Goal: Task Accomplishment & Management: Use online tool/utility

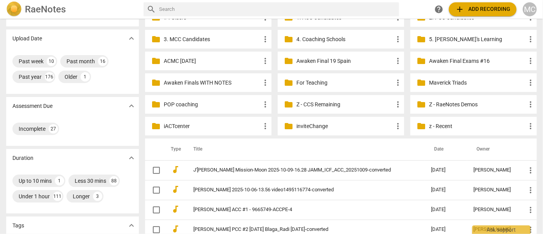
scroll to position [176, 0]
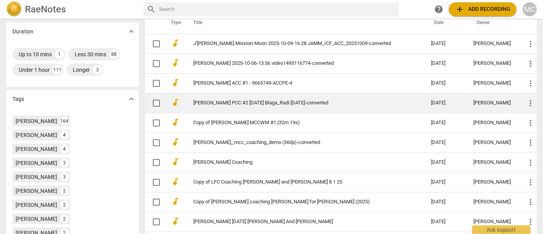
scroll to position [176, 0]
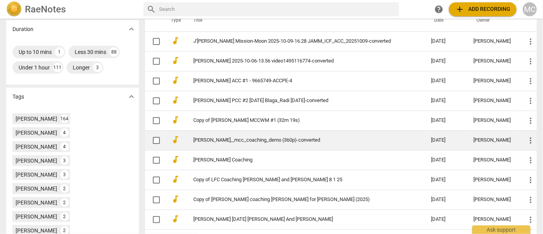
click at [252, 141] on link "[PERSON_NAME],_mcc_coaching_demo (360p)-converted" at bounding box center [298, 141] width 210 height 6
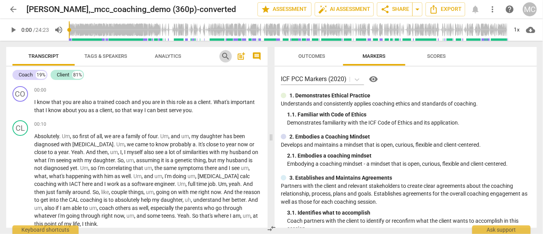
click at [227, 60] on span "search" at bounding box center [225, 56] width 9 height 9
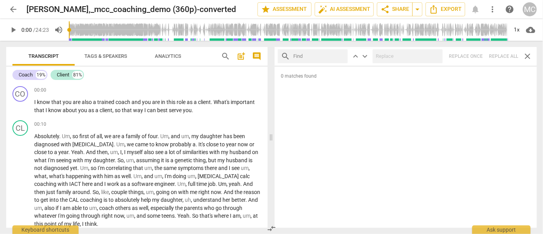
click at [307, 61] on input "text" at bounding box center [318, 56] width 51 height 12
type input "m"
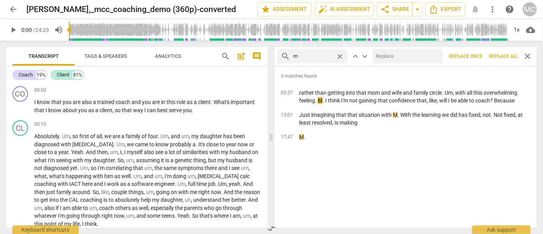
click at [501, 56] on span "Replace all" at bounding box center [503, 56] width 29 height 7
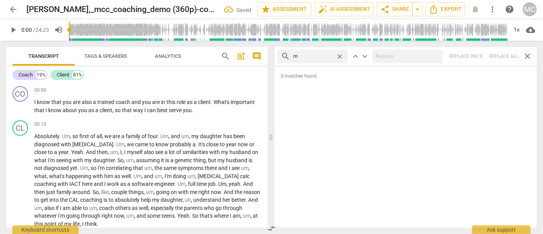
click at [342, 55] on span "close" at bounding box center [339, 56] width 8 height 8
click at [311, 56] on input "text" at bounding box center [318, 56] width 51 height 12
type input ","
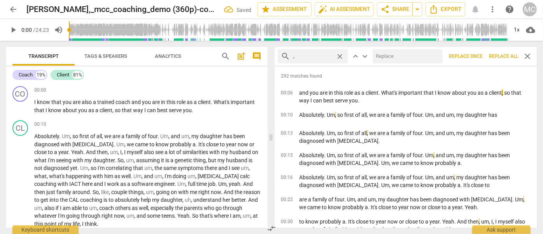
click at [498, 58] on span "Replace all" at bounding box center [503, 56] width 29 height 7
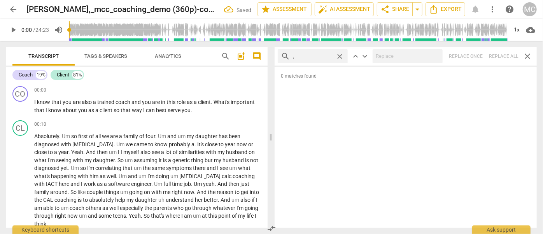
click at [340, 56] on span "close" at bounding box center [339, 56] width 8 height 8
click at [320, 56] on input "text" at bounding box center [318, 56] width 51 height 12
type input ". like"
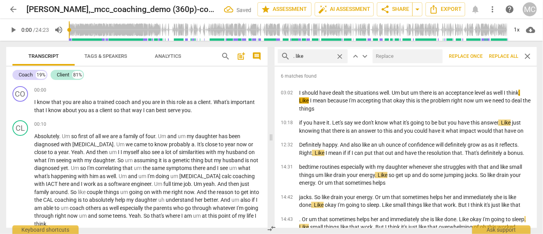
click at [400, 58] on input "text" at bounding box center [405, 56] width 67 height 12
type input "(like)"
click at [505, 55] on span "Replace all" at bounding box center [503, 56] width 29 height 7
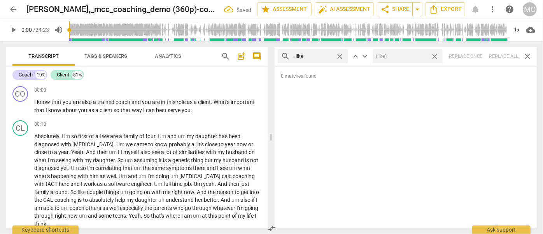
click at [434, 56] on span "close" at bounding box center [434, 56] width 8 height 8
click at [342, 54] on span "close" at bounding box center [339, 56] width 8 height 8
drag, startPoint x: 324, startPoint y: 55, endPoint x: 327, endPoint y: 50, distance: 5.9
click at [324, 55] on input "text" at bounding box center [318, 56] width 51 height 12
type input ". um"
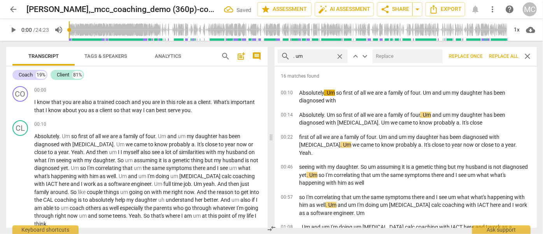
click at [381, 56] on input "text" at bounding box center [405, 56] width 67 height 12
type input "(umm)"
click at [499, 58] on span "Replace all" at bounding box center [503, 56] width 29 height 7
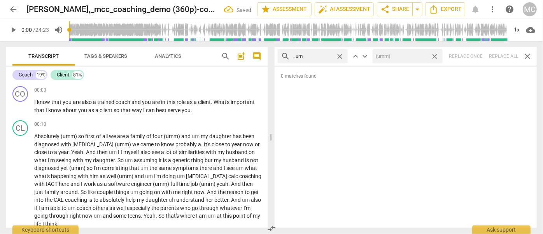
click at [435, 56] on span "close" at bounding box center [434, 56] width 8 height 8
click at [340, 56] on span "close" at bounding box center [339, 56] width 8 height 8
click at [317, 55] on input "text" at bounding box center [318, 56] width 51 height 12
type input ". uh"
type input "1"
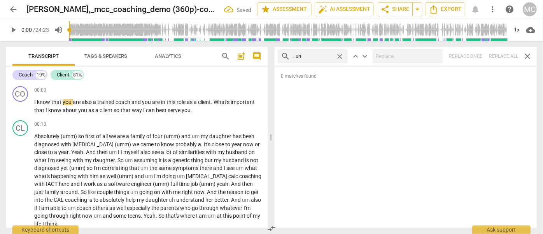
click at [504, 56] on div "search . uh close keyboard_arrow_up keyboard_arrow_down Replace once Replace al…" at bounding box center [405, 56] width 262 height 19
drag, startPoint x: 338, startPoint y: 54, endPoint x: 324, endPoint y: 57, distance: 13.8
click at [338, 54] on span "close" at bounding box center [339, 56] width 8 height 8
click at [314, 57] on input "text" at bounding box center [318, 56] width 51 height 12
type input "um"
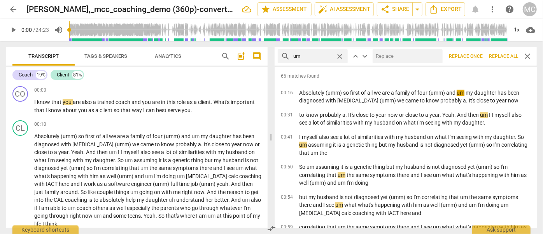
click at [405, 58] on input "text" at bounding box center [405, 56] width 67 height 12
type input "(umm)"
click at [502, 57] on span "Replace all" at bounding box center [503, 56] width 29 height 7
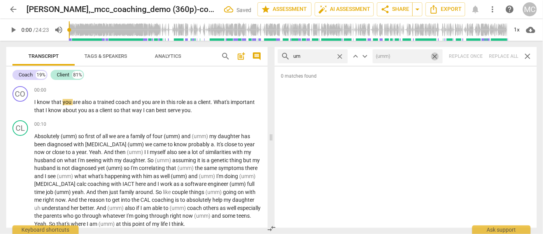
click at [435, 55] on span "close" at bounding box center [434, 56] width 8 height 8
click at [341, 58] on span "close" at bounding box center [339, 56] width 8 height 8
click at [323, 58] on input "text" at bounding box center [318, 56] width 51 height 12
type input "uh"
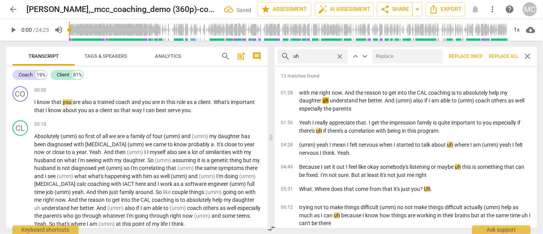
click at [396, 57] on input "text" at bounding box center [405, 56] width 67 height 12
type input "(uh)"
click at [500, 56] on span "Replace all" at bounding box center [503, 56] width 29 height 7
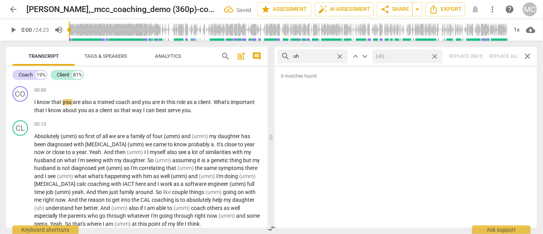
click at [435, 58] on span "close" at bounding box center [434, 56] width 8 height 8
click at [340, 57] on span "close" at bounding box center [339, 56] width 8 height 8
click at [319, 55] on input "text" at bounding box center [318, 56] width 51 height 12
type input "kind of"
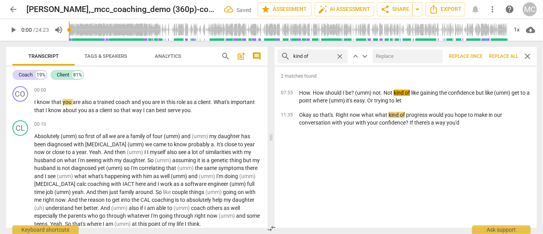
click at [393, 61] on input "text" at bounding box center [405, 56] width 67 height 12
type input "(kind of)"
click at [504, 58] on span "Replace all" at bounding box center [503, 56] width 29 height 7
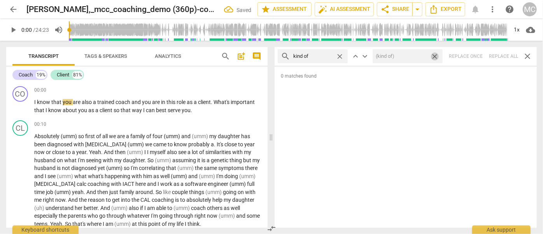
click at [435, 57] on span "close" at bounding box center [434, 56] width 8 height 8
click at [339, 56] on span "close" at bounding box center [339, 56] width 8 height 8
click at [321, 56] on input "text" at bounding box center [312, 56] width 39 height 12
type input "sort of"
click at [507, 57] on div "search sort of close keyboard_arrow_up keyboard_arrow_down Replace once Replace…" at bounding box center [405, 56] width 262 height 19
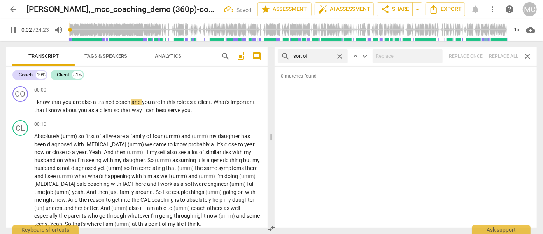
type input "2"
click at [341, 57] on span "close" at bounding box center [339, 56] width 8 height 8
click at [323, 57] on input "text" at bounding box center [318, 56] width 51 height 12
type input "3"
type input "and"
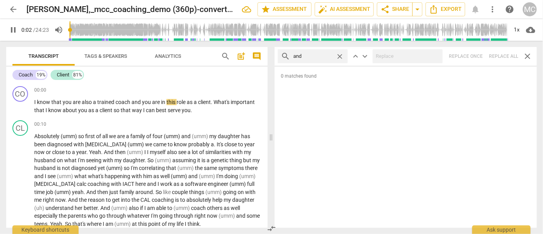
type input "3"
type input "and then"
type input "4"
type input "and then"
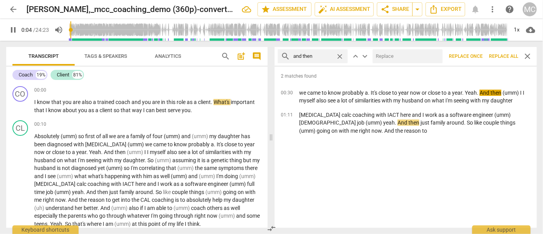
click at [386, 56] on input "text" at bounding box center [405, 56] width 67 height 12
type input "5"
type input "("
type input "5"
type input "(the"
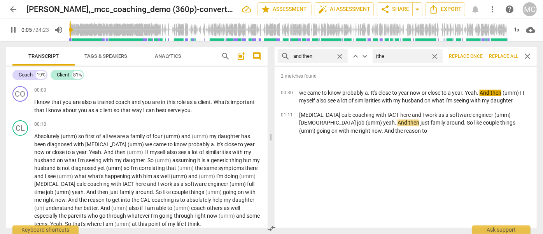
type input "6"
type input "(t"
type input "6"
type input "(Then"
type input "6"
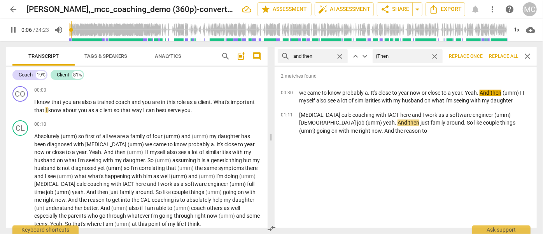
type input "(Then)"
type input "7"
type input "(Then)"
click at [500, 58] on span "Replace all" at bounding box center [503, 56] width 29 height 7
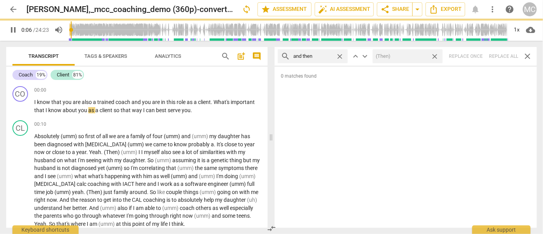
type input "7"
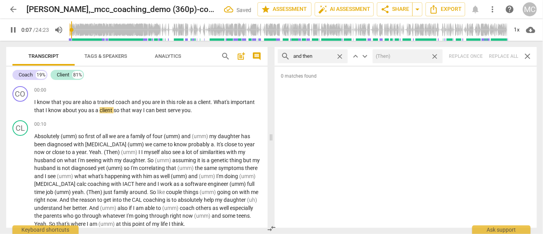
click at [434, 56] on span "close" at bounding box center [434, 56] width 8 height 8
type input "8"
click at [339, 56] on span "close" at bounding box center [339, 56] width 8 height 8
type input "8"
click at [332, 55] on input "text" at bounding box center [318, 56] width 51 height 12
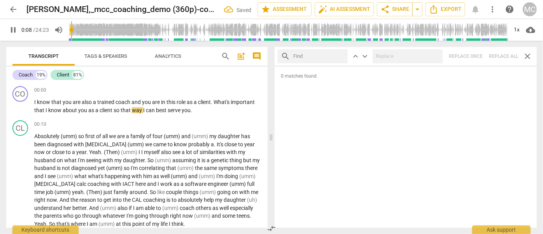
type input "l"
type input "9"
type input "like"
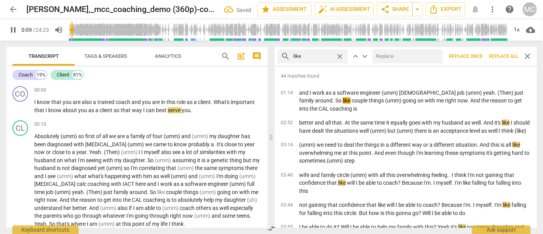
click at [384, 58] on input "text" at bounding box center [405, 56] width 67 height 12
type input "9"
type input "(l"
type input "10"
type input "(like"
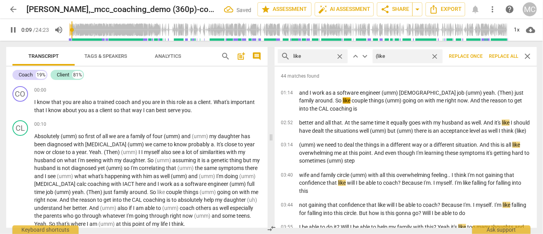
type input "10"
type input "(like)"
type input "10"
type input "(like)"
click at [500, 58] on span "Replace all" at bounding box center [503, 56] width 29 height 7
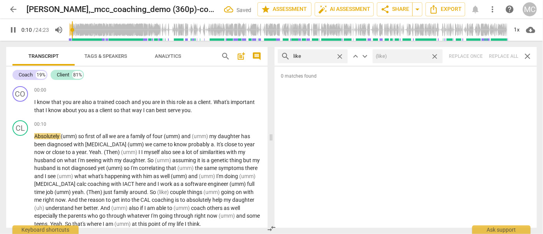
type input "11"
click at [436, 56] on span "close" at bounding box center [434, 56] width 8 height 8
type input "12"
click at [340, 56] on span "close" at bounding box center [339, 56] width 8 height 8
click at [327, 55] on input "text" at bounding box center [318, 56] width 51 height 12
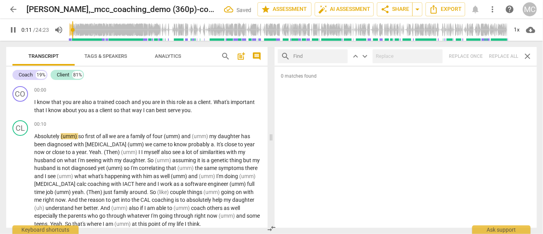
type input "12"
type input "j"
type input "12"
type input "just"
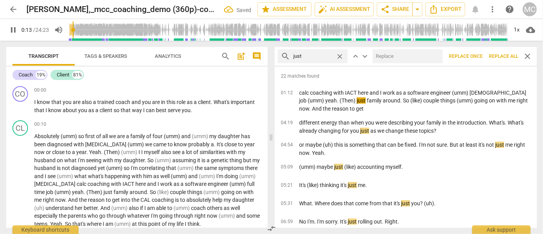
click at [386, 55] on input "text" at bounding box center [405, 56] width 67 height 12
type input "13"
type input "("
type input "14"
type input "(jus"
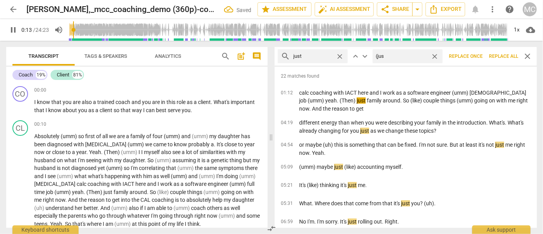
type input "14"
type input "(just)"
type input "14"
type input "(just)"
click at [501, 58] on span "Replace all" at bounding box center [503, 56] width 29 height 7
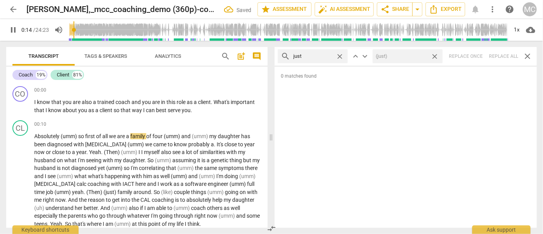
drag, startPoint x: 435, startPoint y: 56, endPoint x: 363, endPoint y: 58, distance: 71.9
click at [435, 56] on span "close" at bounding box center [434, 56] width 8 height 8
type input "15"
type input "16"
click at [337, 54] on span "close" at bounding box center [339, 56] width 8 height 8
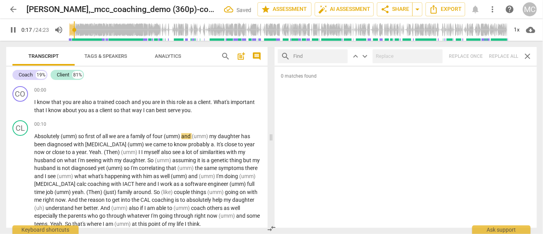
click at [315, 55] on input "text" at bounding box center [318, 56] width 51 height 12
type input "17"
type input "you"
type input "18"
type input "you kno"
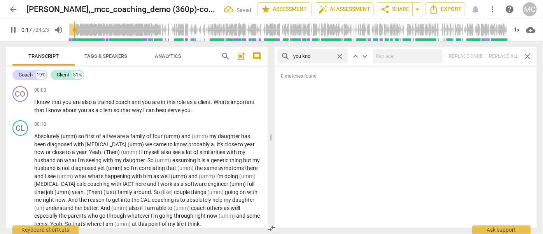
type input "18"
type input "you know"
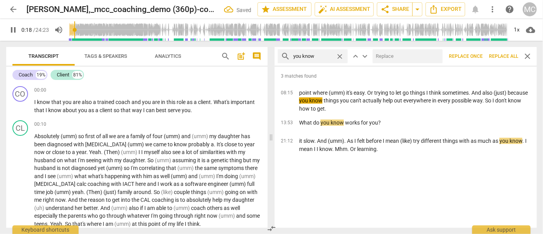
click at [385, 59] on input "text" at bounding box center [405, 56] width 67 height 12
type input "19"
type input "(yo"
type input "19"
type input "(you kn"
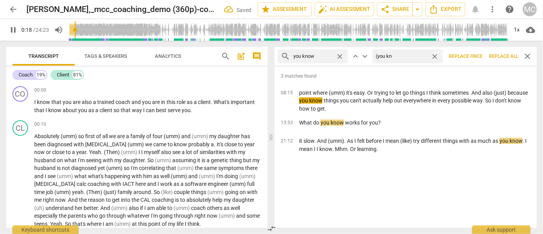
type input "19"
type input "(you know)"
type input "20"
type input "(you know)"
click at [501, 58] on span "Replace all" at bounding box center [503, 56] width 29 height 7
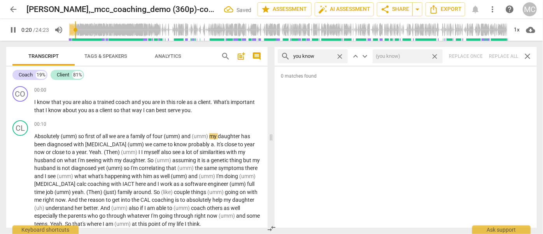
click at [433, 57] on span "close" at bounding box center [434, 56] width 8 height 8
type input "21"
click at [338, 54] on span "close" at bounding box center [339, 56] width 8 height 8
click at [314, 56] on input "text" at bounding box center [318, 56] width 51 height 12
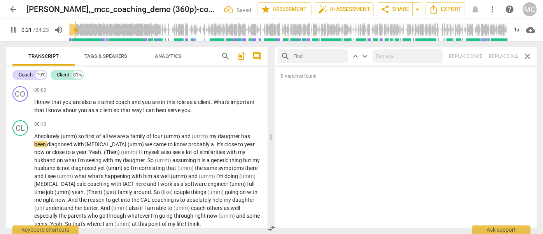
type input "22"
type input "I"
type input "22"
type input "I gue"
type input "22"
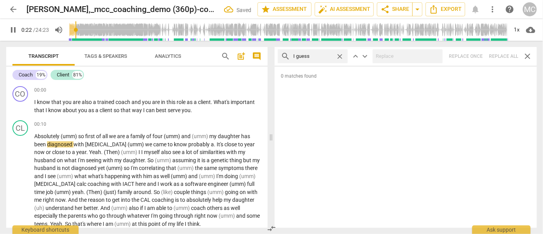
type input "I guess"
type input "24"
click at [502, 54] on div "search I guess close keyboard_arrow_up keyboard_arrow_down Replace once Replace…" at bounding box center [405, 56] width 262 height 19
click at [340, 56] on span "close" at bounding box center [339, 56] width 8 height 8
click at [314, 54] on input "text" at bounding box center [318, 56] width 51 height 12
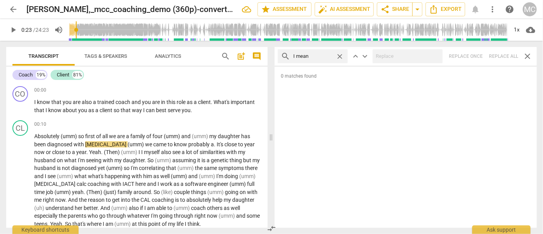
type input "I mean"
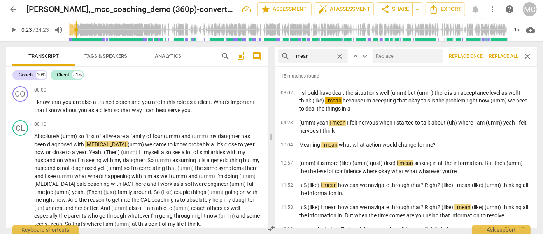
click at [384, 51] on input "text" at bounding box center [405, 56] width 67 height 12
type input "(I mean)"
click at [496, 55] on span "Replace all" at bounding box center [503, 56] width 29 height 7
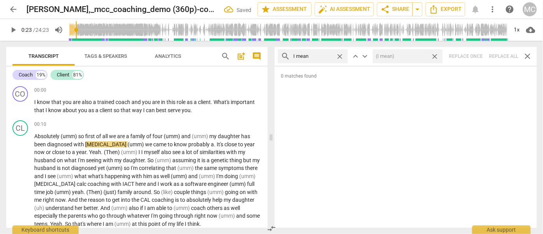
click at [435, 58] on span "close" at bounding box center [434, 56] width 8 height 8
click at [341, 56] on span "close" at bounding box center [339, 56] width 8 height 8
click at [324, 58] on input "text" at bounding box center [318, 56] width 51 height 12
type input "okay"
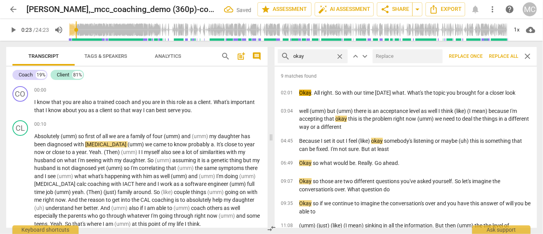
click at [411, 59] on input "text" at bounding box center [405, 56] width 67 height 12
type input "OK"
click at [495, 52] on button "Replace all" at bounding box center [503, 56] width 35 height 14
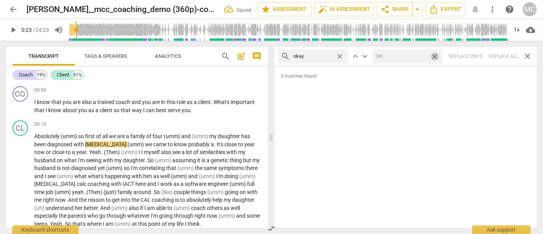
click at [436, 56] on span "close" at bounding box center [434, 56] width 8 height 8
click at [339, 55] on span "close" at bounding box center [339, 56] width 8 height 8
drag, startPoint x: 330, startPoint y: 55, endPoint x: 338, endPoint y: 52, distance: 8.7
click at [330, 55] on input "text" at bounding box center [318, 56] width 51 height 12
type input "maybe"
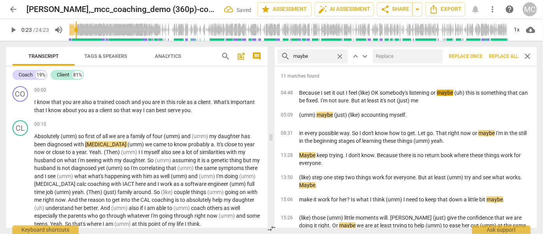
click at [395, 58] on input "text" at bounding box center [405, 56] width 67 height 12
type input "(Maybe)"
click at [500, 54] on span "Replace all" at bounding box center [503, 56] width 29 height 7
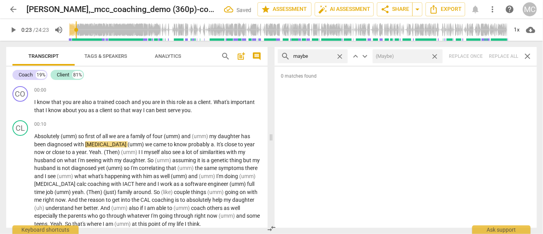
click at [434, 57] on span "close" at bounding box center [434, 56] width 8 height 8
click at [344, 56] on div "close" at bounding box center [341, 56] width 12 height 8
click at [342, 56] on span "close" at bounding box center [339, 56] width 8 height 8
click at [325, 56] on input "text" at bounding box center [318, 56] width 51 height 12
type input "Perhaps"
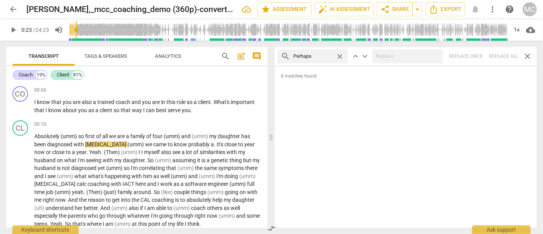
click at [506, 56] on div "search Perhaps close keyboard_arrow_up keyboard_arrow_down Replace once Replace…" at bounding box center [405, 56] width 262 height 19
click at [341, 57] on span "close" at bounding box center [339, 56] width 8 height 8
click at [320, 57] on input "text" at bounding box center [318, 56] width 51 height 12
type input "almost"
click at [504, 58] on div "search almost close keyboard_arrow_up keyboard_arrow_down Replace once Replace …" at bounding box center [405, 56] width 262 height 19
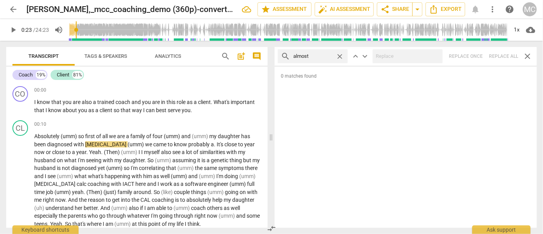
click at [341, 54] on span "close" at bounding box center [339, 56] width 8 height 8
click at [319, 58] on input "text" at bounding box center [318, 56] width 51 height 12
type input "I think"
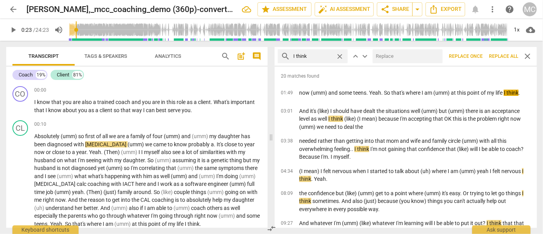
click at [395, 54] on input "text" at bounding box center [405, 56] width 67 height 12
type input "(I think)"
click at [508, 56] on span "Replace all" at bounding box center [503, 56] width 29 height 7
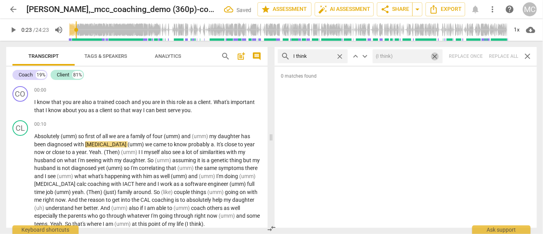
click at [435, 58] on span "close" at bounding box center [434, 56] width 8 height 8
click at [339, 56] on span "close" at bounding box center [339, 56] width 8 height 8
click at [322, 56] on input "text" at bounding box center [318, 56] width 51 height 12
type input "basically"
click at [498, 51] on div "search basically close keyboard_arrow_up keyboard_arrow_down Replace once Repla…" at bounding box center [405, 56] width 262 height 19
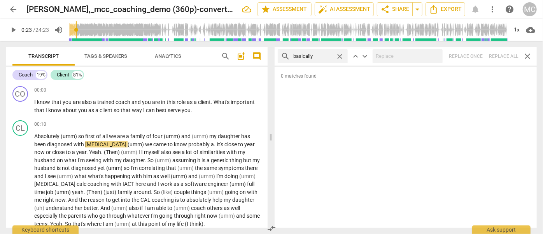
click at [339, 56] on span "close" at bounding box center [339, 56] width 8 height 8
click at [319, 54] on input "text" at bounding box center [318, 56] width 51 height 12
type input "gonna"
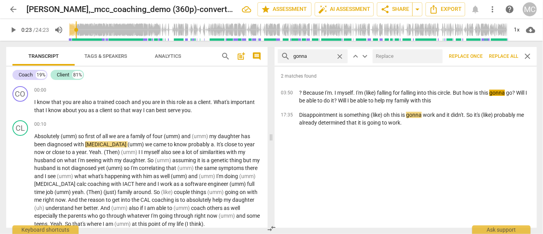
click at [400, 55] on input "text" at bounding box center [405, 56] width 67 height 12
type input "going to"
click at [499, 52] on button "Replace all" at bounding box center [503, 56] width 35 height 14
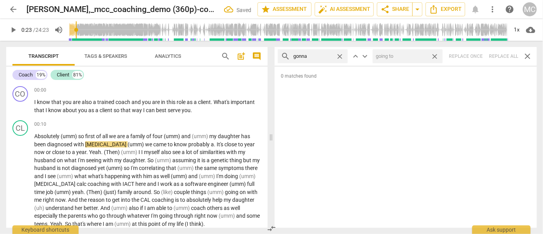
click at [435, 56] on span "close" at bounding box center [434, 56] width 8 height 8
drag, startPoint x: 342, startPoint y: 56, endPoint x: 330, endPoint y: 57, distance: 12.1
click at [343, 56] on span "close" at bounding box center [339, 56] width 8 height 8
click at [316, 57] on input "text" at bounding box center [318, 56] width 51 height 12
type input "wanna"
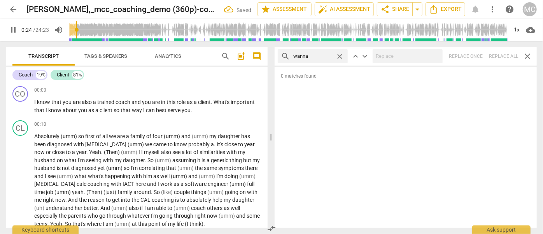
click at [503, 54] on div "search wanna close keyboard_arrow_up keyboard_arrow_down Replace once Replace a…" at bounding box center [405, 56] width 262 height 19
type input "25"
click at [339, 56] on span "close" at bounding box center [339, 56] width 8 height 8
click at [324, 56] on input "text" at bounding box center [318, 56] width 51 height 12
type input "26"
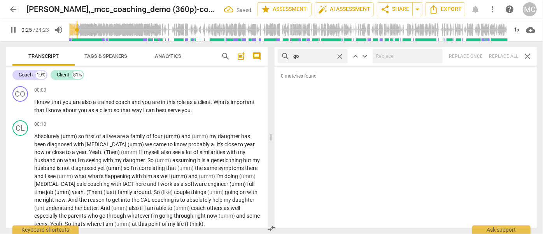
type input "got"
type input "26"
type input "gotcha"
click at [505, 58] on div "search gotcha close keyboard_arrow_up keyboard_arrow_down Replace once Replace …" at bounding box center [405, 56] width 262 height 19
type input "30"
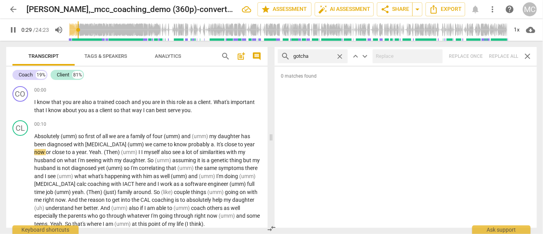
click at [339, 54] on span "close" at bounding box center [339, 56] width 8 height 8
click at [331, 56] on input "text" at bounding box center [318, 56] width 51 height 12
type input "31"
type input "got"
type input "31"
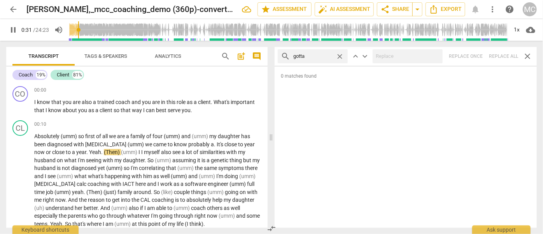
type input "gotta"
type input "33"
click at [501, 59] on div "search gotta close keyboard_arrow_up keyboard_arrow_down Replace once Replace a…" at bounding box center [405, 56] width 262 height 19
click at [343, 57] on span "close" at bounding box center [339, 56] width 8 height 8
click at [332, 58] on input "text" at bounding box center [318, 56] width 51 height 12
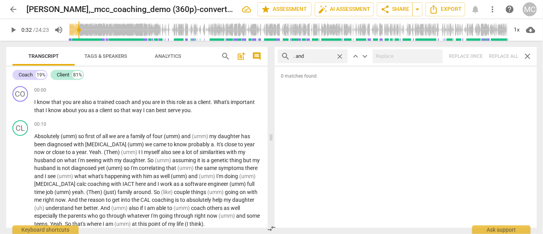
type input ". and"
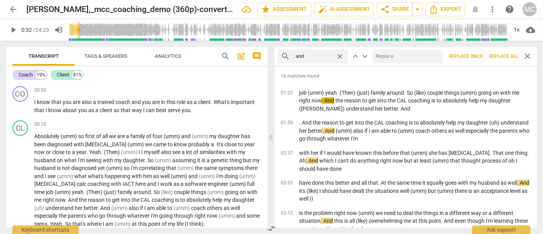
click at [390, 54] on input "text" at bounding box center [405, 56] width 67 height 12
type input ", and"
click at [503, 57] on span "Replace all" at bounding box center [503, 56] width 29 height 7
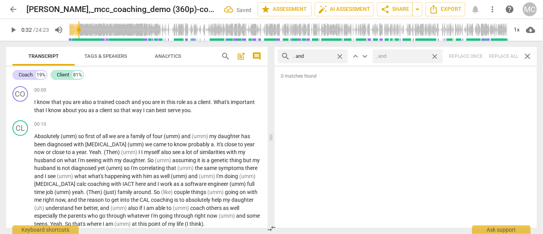
click at [434, 55] on span "close" at bounding box center [434, 56] width 8 height 8
click at [341, 55] on span "close" at bounding box center [339, 56] width 8 height 8
click at [315, 52] on input "text" at bounding box center [318, 56] width 51 height 12
type input ". but"
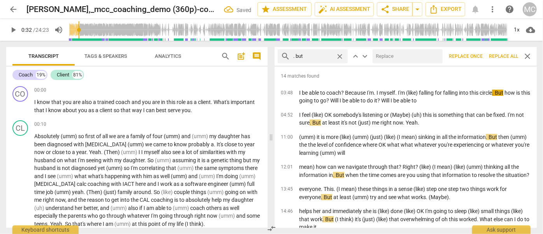
click at [398, 57] on input "text" at bounding box center [405, 56] width 67 height 12
type input ", but"
click at [499, 56] on span "Replace all" at bounding box center [503, 56] width 29 height 7
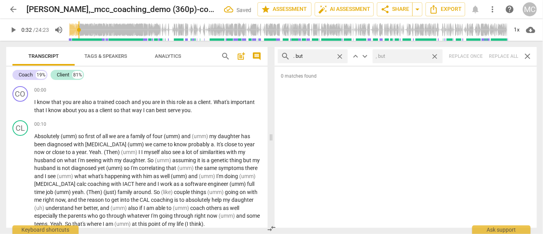
drag, startPoint x: 434, startPoint y: 56, endPoint x: 339, endPoint y: 53, distance: 95.3
click at [434, 56] on span "close" at bounding box center [434, 56] width 8 height 8
click at [339, 53] on span "close" at bounding box center [339, 56] width 8 height 8
click at [315, 54] on input "text" at bounding box center [318, 56] width 51 height 12
type input ". so"
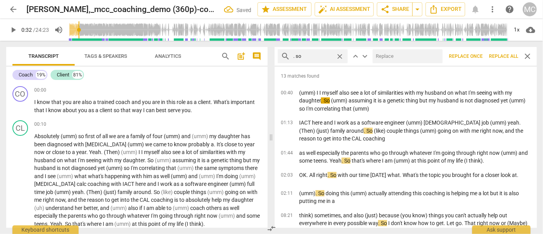
click at [402, 61] on input "text" at bounding box center [405, 56] width 67 height 12
type input ", so"
click at [501, 58] on span "Replace all" at bounding box center [503, 56] width 29 height 7
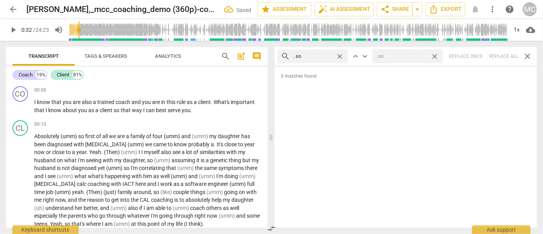
click at [433, 56] on span "close" at bounding box center [434, 56] width 8 height 8
click at [340, 56] on span "close" at bounding box center [339, 56] width 8 height 8
drag, startPoint x: 318, startPoint y: 56, endPoint x: 322, endPoint y: 48, distance: 9.0
click at [318, 57] on input "text" at bounding box center [318, 56] width 51 height 12
type input ". or"
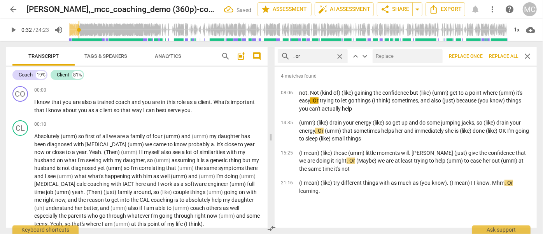
click at [384, 58] on input "text" at bounding box center [405, 56] width 67 height 12
type input ", or"
click at [501, 61] on button "Replace all" at bounding box center [503, 56] width 35 height 14
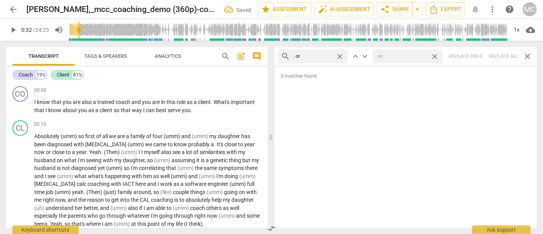
click at [435, 55] on span "close" at bounding box center [434, 56] width 8 height 8
drag, startPoint x: 342, startPoint y: 54, endPoint x: 322, endPoint y: 55, distance: 20.2
click at [342, 54] on span "close" at bounding box center [339, 56] width 8 height 8
click at [322, 55] on input "text" at bounding box center [318, 56] width 51 height 12
type input ". because"
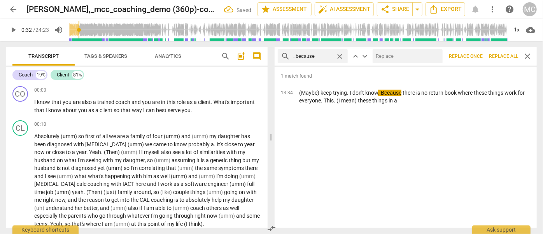
click at [400, 56] on input "text" at bounding box center [405, 56] width 67 height 12
type input ", because"
click at [496, 58] on span "Replace all" at bounding box center [503, 56] width 29 height 7
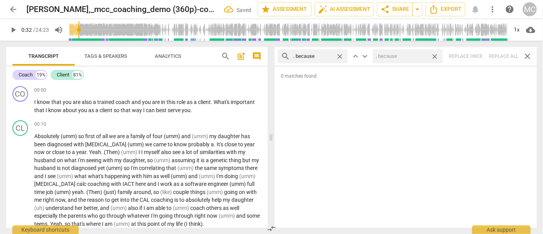
click at [438, 57] on span "close" at bounding box center [434, 56] width 8 height 8
click at [337, 56] on span "close" at bounding box center [339, 56] width 8 height 8
click at [320, 57] on input "text" at bounding box center [312, 56] width 39 height 12
type input "? and"
click at [503, 54] on div "search ? and close keyboard_arrow_up keyboard_arrow_down Replace once Replace a…" at bounding box center [405, 56] width 262 height 19
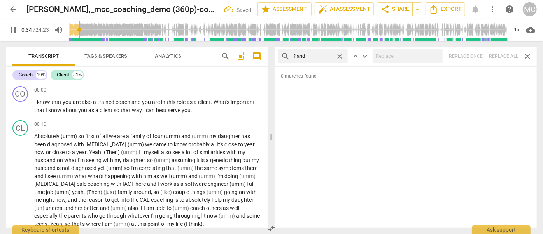
type input "35"
click at [340, 56] on span "close" at bounding box center [339, 56] width 8 height 8
click at [323, 57] on input "text" at bounding box center [318, 56] width 51 height 12
type input "36"
type input "? b"
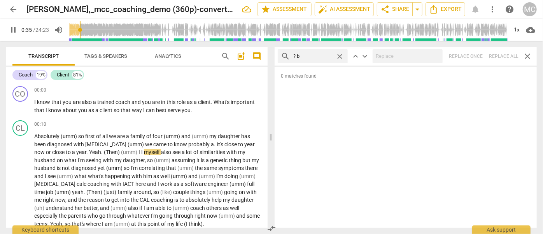
type input "36"
type input "? but"
type input "37"
click at [498, 56] on div "search ? but close keyboard_arrow_up keyboard_arrow_down Replace once Replace a…" at bounding box center [405, 56] width 262 height 19
click at [341, 57] on span "close" at bounding box center [339, 56] width 8 height 8
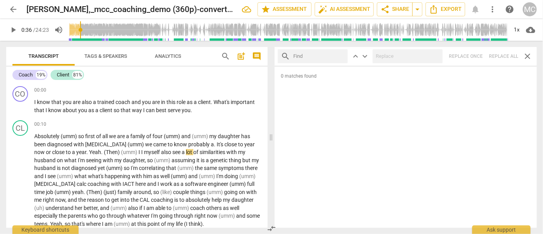
click at [316, 58] on input "text" at bounding box center [318, 56] width 51 height 12
type input "? So"
click at [501, 59] on div "search ? So close keyboard_arrow_up keyboard_arrow_down Replace once Replace al…" at bounding box center [405, 56] width 262 height 19
type input "39"
click at [340, 56] on span "close" at bounding box center [339, 56] width 8 height 8
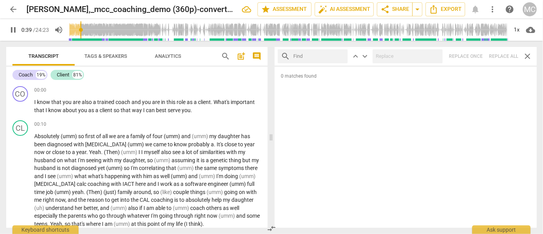
click at [318, 58] on input "text" at bounding box center [318, 56] width 51 height 12
type input "40"
type input "? O"
type input "40"
type input "? Or"
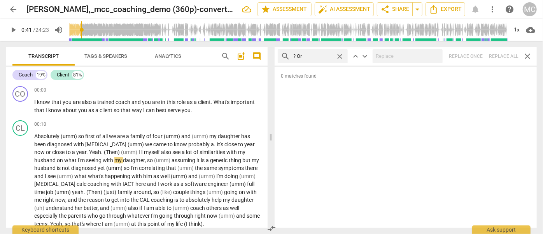
type input "41"
click at [503, 57] on div "search ? Or close keyboard_arrow_up keyboard_arrow_down Replace once Replace al…" at bounding box center [405, 56] width 262 height 19
click at [341, 56] on span "close" at bounding box center [339, 56] width 8 height 8
click at [319, 55] on input "text" at bounding box center [318, 56] width 51 height 12
type input "? Because"
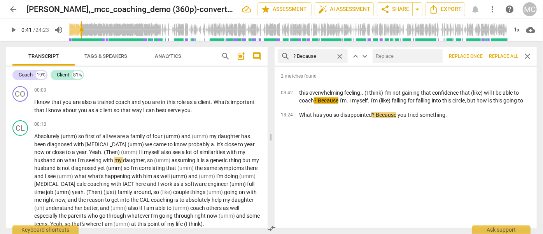
click at [417, 58] on input "text" at bounding box center [405, 56] width 67 height 12
type input "? (because)"
click at [503, 53] on span "Replace all" at bounding box center [503, 56] width 29 height 7
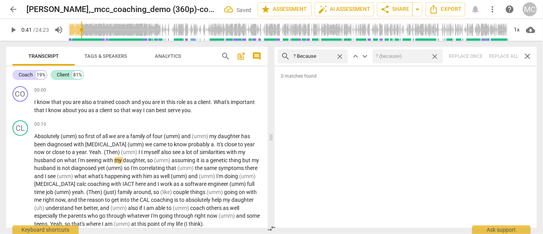
click at [436, 58] on span "close" at bounding box center [434, 56] width 8 height 8
click at [339, 57] on span "close" at bounding box center [339, 56] width 8 height 8
click at [330, 57] on input "text" at bounding box center [318, 56] width 51 height 12
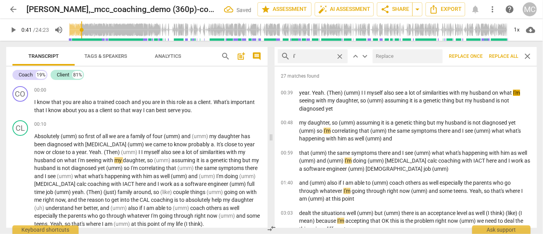
type input "i"
type input "I'm"
click at [392, 59] on input "text" at bounding box center [405, 56] width 67 height 12
type input "I am"
click at [503, 56] on span "Replace all" at bounding box center [503, 56] width 29 height 7
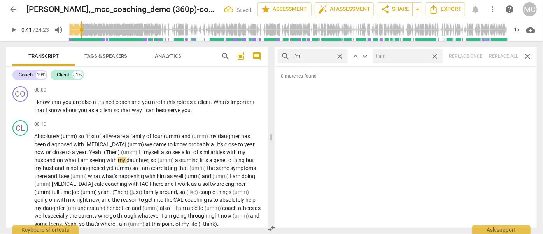
click at [437, 57] on span "close" at bounding box center [434, 56] width 8 height 8
click at [341, 56] on span "close" at bounding box center [339, 56] width 8 height 8
click at [322, 55] on input "text" at bounding box center [318, 56] width 51 height 12
type input "I'll"
click at [505, 59] on div "search I'll close keyboard_arrow_up keyboard_arrow_down Replace once Replace al…" at bounding box center [405, 56] width 262 height 19
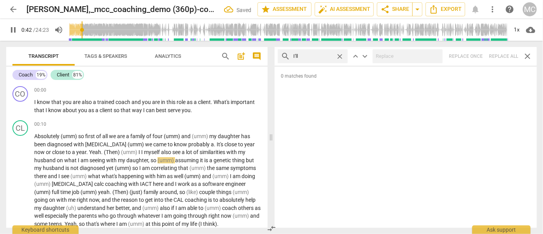
type input "43"
click at [341, 57] on span "close" at bounding box center [339, 56] width 8 height 8
click at [323, 57] on input "text" at bounding box center [318, 56] width 51 height 12
type input "44"
type input "you'l"
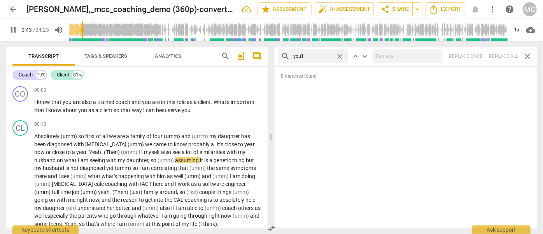
type input "44"
type input "you'll"
type input "45"
click at [494, 55] on div "search you'll close keyboard_arrow_up keyboard_arrow_down Replace once Replace …" at bounding box center [405, 56] width 262 height 19
click at [338, 56] on span "close" at bounding box center [339, 56] width 8 height 8
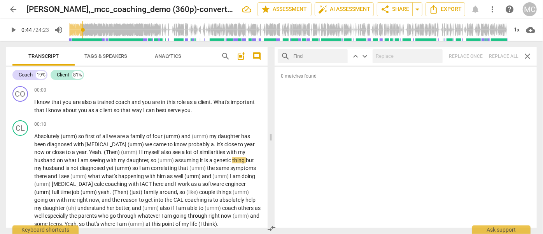
click at [316, 56] on input "text" at bounding box center [318, 56] width 51 height 12
type input "he'll"
click at [505, 56] on div "search he'll close keyboard_arrow_up keyboard_arrow_down Replace once Replace a…" at bounding box center [405, 56] width 262 height 19
click at [338, 56] on span "close" at bounding box center [339, 56] width 8 height 8
type input "47"
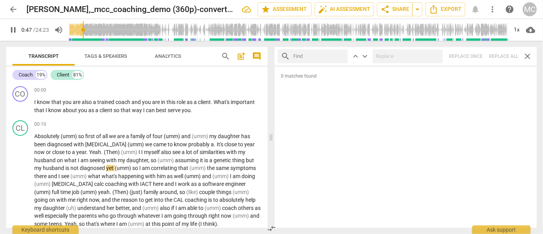
click at [320, 57] on input "text" at bounding box center [318, 56] width 51 height 12
type input "48"
type input "s"
type input "48"
type input "she"
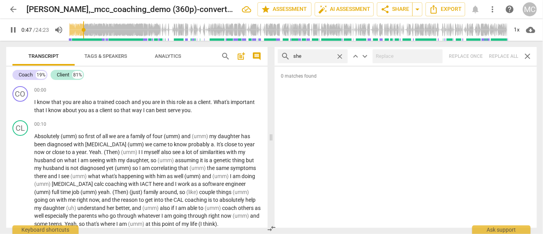
type input "48"
type input "she'll"
type input "49"
click at [506, 54] on div "search she'll close keyboard_arrow_up keyboard_arrow_down Replace once Replace …" at bounding box center [405, 56] width 262 height 19
click at [339, 55] on span "close" at bounding box center [339, 56] width 8 height 8
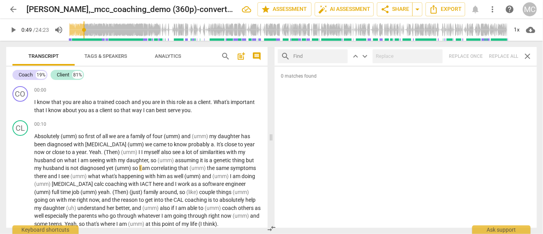
click at [323, 55] on input "text" at bounding box center [318, 56] width 51 height 12
type input "it'll"
click at [503, 56] on div "search it'll close keyboard_arrow_up keyboard_arrow_down Replace once Replace a…" at bounding box center [405, 56] width 262 height 19
click at [340, 55] on span "close" at bounding box center [339, 56] width 8 height 8
type input "51"
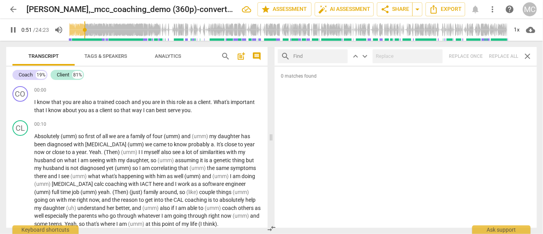
click at [323, 55] on input "text" at bounding box center [318, 56] width 51 height 12
type input "52"
type input "we'"
type input "52"
type input "we'll"
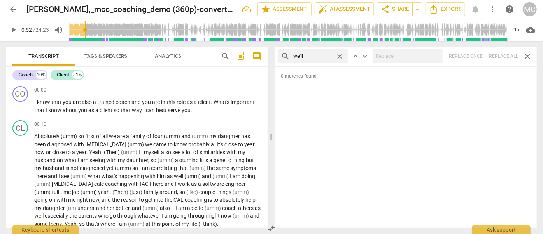
type input "53"
click at [502, 56] on div "search we'll close keyboard_arrow_up keyboard_arrow_down Replace once Replace a…" at bounding box center [405, 56] width 262 height 19
click at [342, 57] on span "close" at bounding box center [339, 56] width 8 height 8
click at [320, 57] on input "text" at bounding box center [318, 56] width 51 height 12
type input "they'll"
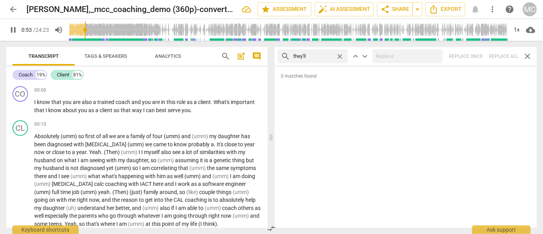
click at [505, 57] on div "search they'll close keyboard_arrow_up keyboard_arrow_down Replace once Replace…" at bounding box center [405, 56] width 262 height 19
click at [339, 56] on span "close" at bounding box center [339, 56] width 8 height 8
type input "55"
click at [328, 57] on input "text" at bounding box center [318, 56] width 51 height 12
click at [505, 56] on div "search that'll close keyboard_arrow_up keyboard_arrow_down Replace once Replace…" at bounding box center [405, 56] width 262 height 19
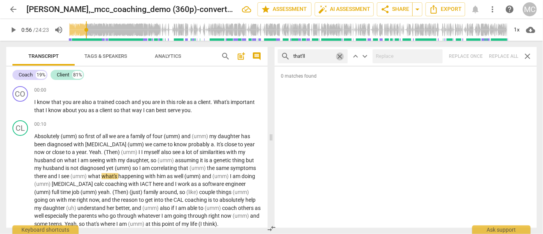
click at [343, 56] on span "close" at bounding box center [339, 56] width 8 height 8
click at [326, 56] on input "text" at bounding box center [318, 56] width 51 height 12
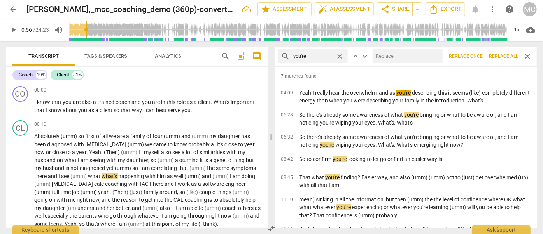
click at [402, 60] on input "text" at bounding box center [405, 56] width 67 height 12
click at [504, 58] on span "Replace all" at bounding box center [503, 56] width 29 height 7
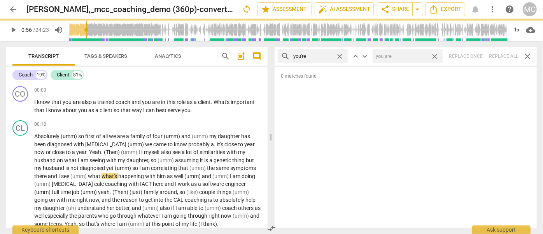
click at [434, 57] on span "close" at bounding box center [434, 56] width 8 height 8
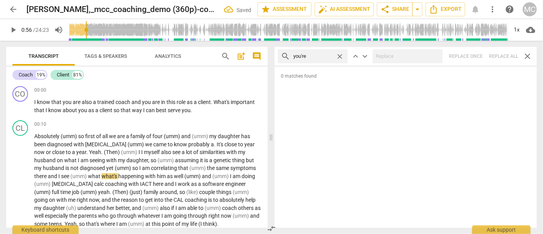
click at [340, 56] on span "close" at bounding box center [339, 56] width 8 height 8
click at [315, 56] on input "text" at bounding box center [318, 56] width 51 height 12
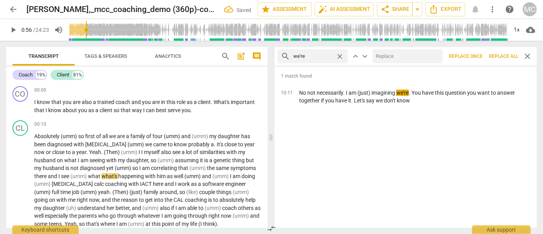
click at [403, 55] on input "text" at bounding box center [405, 56] width 67 height 12
click at [505, 58] on span "Replace all" at bounding box center [503, 56] width 29 height 7
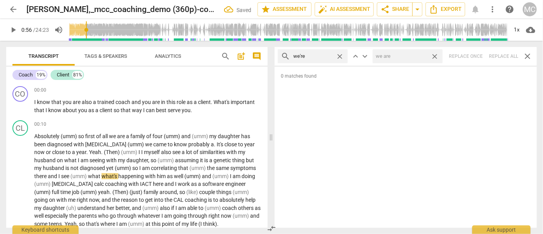
drag, startPoint x: 436, startPoint y: 57, endPoint x: 351, endPoint y: 56, distance: 85.5
click at [436, 57] on span "close" at bounding box center [434, 56] width 8 height 8
click at [341, 56] on span "close" at bounding box center [339, 56] width 8 height 8
click at [320, 55] on input "text" at bounding box center [318, 56] width 51 height 12
click at [504, 57] on div "search they're close keyboard_arrow_up keyboard_arrow_down Replace once Replace…" at bounding box center [405, 56] width 262 height 19
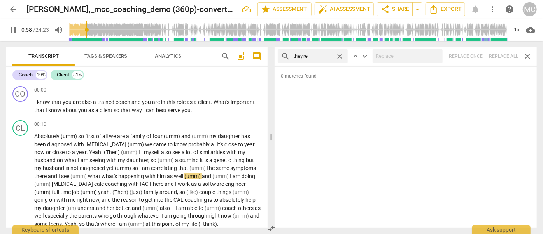
click at [340, 56] on span "close" at bounding box center [339, 56] width 8 height 8
click at [319, 57] on input "text" at bounding box center [318, 56] width 51 height 12
click at [501, 57] on div "search aren't close keyboard_arrow_up keyboard_arrow_down Replace once Replace …" at bounding box center [405, 56] width 262 height 19
click at [342, 56] on span "close" at bounding box center [339, 56] width 8 height 8
click at [327, 55] on input "text" at bounding box center [318, 56] width 51 height 12
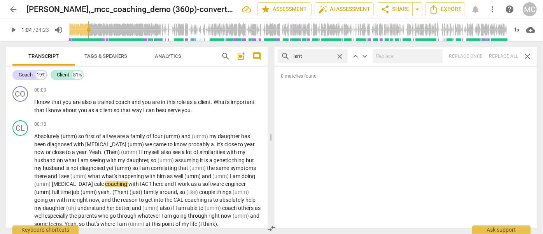
click at [503, 56] on div "search isn't close keyboard_arrow_up keyboard_arrow_down Replace once Replace a…" at bounding box center [405, 56] width 262 height 19
click at [339, 56] on span "close" at bounding box center [339, 56] width 8 height 8
click at [322, 56] on input "text" at bounding box center [312, 56] width 39 height 12
click at [505, 55] on div "search wasn't close keyboard_arrow_up keyboard_arrow_down Replace once Replace …" at bounding box center [405, 56] width 262 height 19
click at [340, 54] on span "close" at bounding box center [339, 56] width 8 height 8
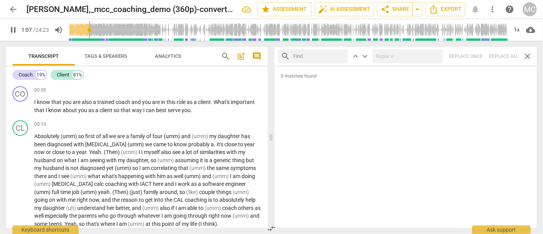
click at [309, 56] on input "text" at bounding box center [318, 56] width 51 height 12
click at [501, 56] on div "search weren't close keyboard_arrow_up keyboard_arrow_down Replace once Replace…" at bounding box center [405, 56] width 262 height 19
click at [338, 53] on span "close" at bounding box center [339, 56] width 8 height 8
click at [325, 56] on input "text" at bounding box center [318, 56] width 51 height 12
click at [507, 54] on div "search haven't close keyboard_arrow_up keyboard_arrow_down Replace once Replace…" at bounding box center [405, 56] width 262 height 19
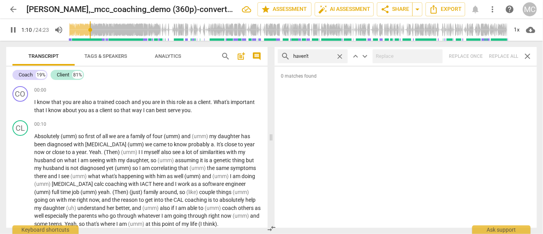
click at [338, 54] on span "close" at bounding box center [339, 56] width 8 height 8
click at [319, 56] on input "text" at bounding box center [318, 56] width 51 height 12
click at [401, 63] on div at bounding box center [407, 56] width 70 height 14
click at [498, 55] on div "search hasn't close keyboard_arrow_up keyboard_arrow_down Replace once Replace …" at bounding box center [405, 56] width 262 height 19
click at [340, 56] on span "close" at bounding box center [339, 56] width 8 height 8
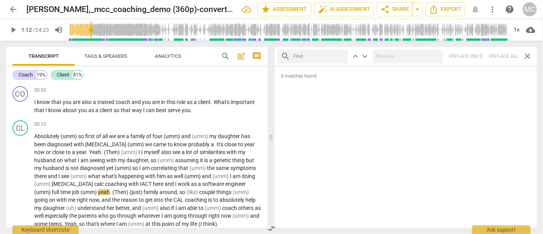
click at [330, 56] on input "text" at bounding box center [318, 56] width 51 height 12
click at [503, 52] on div "search hadn't close keyboard_arrow_up keyboard_arrow_down Replace once Replace …" at bounding box center [405, 56] width 262 height 19
click at [342, 57] on span "close" at bounding box center [339, 56] width 8 height 8
click at [317, 56] on input "text" at bounding box center [318, 56] width 51 height 12
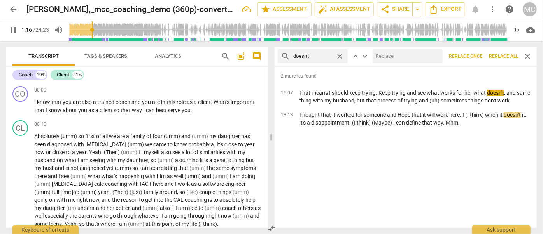
click at [397, 56] on input "text" at bounding box center [405, 56] width 67 height 12
click at [505, 56] on span "Replace all" at bounding box center [503, 56] width 29 height 7
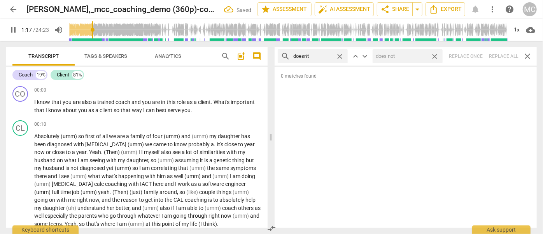
click at [437, 57] on span "close" at bounding box center [434, 56] width 8 height 8
click at [340, 54] on span "close" at bounding box center [339, 56] width 8 height 8
click at [319, 58] on input "text" at bounding box center [318, 56] width 51 height 12
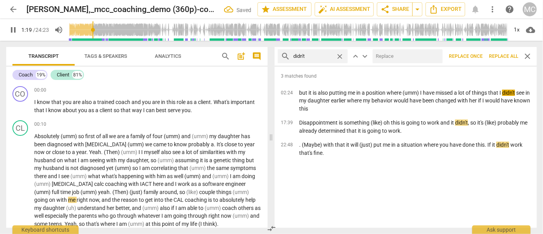
click at [411, 58] on input "text" at bounding box center [405, 56] width 67 height 12
click at [508, 56] on span "Replace all" at bounding box center [503, 56] width 29 height 7
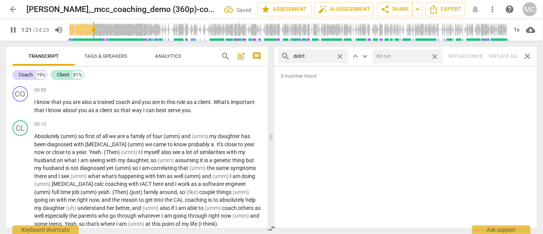
click at [433, 56] on span "close" at bounding box center [434, 56] width 8 height 8
click at [340, 54] on span "close" at bounding box center [339, 56] width 8 height 8
click at [330, 56] on input "text" at bounding box center [318, 56] width 51 height 12
click at [517, 60] on div "search wouldn't close keyboard_arrow_up keyboard_arrow_down Replace once Replac…" at bounding box center [405, 56] width 262 height 19
click at [341, 56] on span "close" at bounding box center [339, 56] width 8 height 8
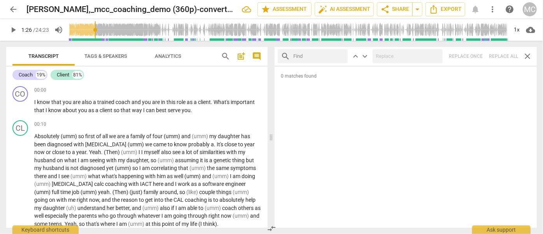
click at [336, 55] on input "text" at bounding box center [318, 56] width 51 height 12
click at [500, 57] on div "search shouldn't close keyboard_arrow_up keyboard_arrow_down Replace once Repla…" at bounding box center [405, 56] width 262 height 19
click at [341, 56] on span "close" at bounding box center [339, 56] width 8 height 8
click at [318, 54] on input "text" at bounding box center [318, 56] width 51 height 12
click at [501, 55] on div "search couldn't close keyboard_arrow_up keyboard_arrow_down Replace once Replac…" at bounding box center [405, 56] width 262 height 19
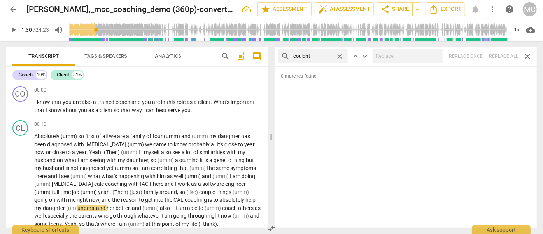
click at [342, 58] on span "close" at bounding box center [339, 56] width 8 height 8
click at [326, 57] on input "text" at bounding box center [318, 56] width 51 height 12
click at [510, 59] on div "search won't close keyboard_arrow_up keyboard_arrow_down Replace once Replace a…" at bounding box center [405, 56] width 262 height 19
click at [343, 54] on span "close" at bounding box center [339, 56] width 8 height 8
click at [316, 61] on input "text" at bounding box center [318, 56] width 51 height 12
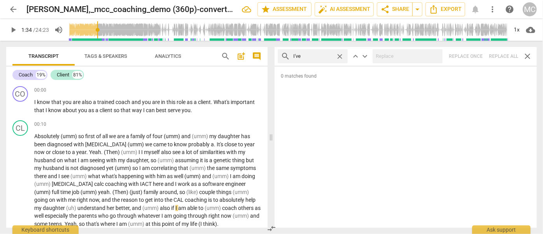
click at [494, 54] on div "search I've close keyboard_arrow_up keyboard_arrow_down Replace once Replace al…" at bounding box center [405, 56] width 262 height 19
click at [340, 56] on span "close" at bounding box center [339, 56] width 8 height 8
click at [311, 56] on input "text" at bounding box center [318, 56] width 51 height 12
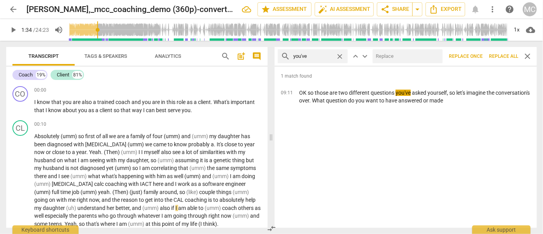
click at [395, 56] on input "text" at bounding box center [405, 56] width 67 height 12
click at [502, 59] on span "Replace all" at bounding box center [503, 56] width 29 height 7
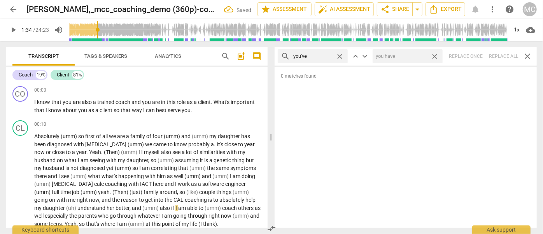
click at [434, 56] on span "close" at bounding box center [434, 56] width 8 height 8
click at [341, 56] on span "close" at bounding box center [339, 56] width 8 height 8
click at [320, 58] on input "text" at bounding box center [318, 56] width 51 height 12
click at [503, 51] on div "search we've close keyboard_arrow_up keyboard_arrow_down Replace once Replace a…" at bounding box center [405, 56] width 262 height 19
click at [341, 56] on span "close" at bounding box center [339, 56] width 8 height 8
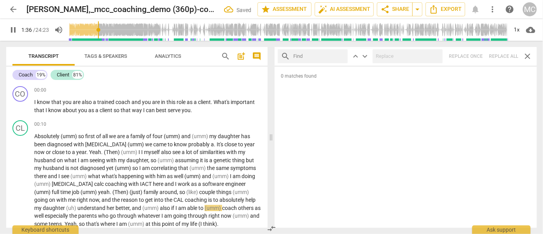
click at [332, 57] on input "text" at bounding box center [318, 56] width 51 height 12
click at [506, 55] on div "search they've close keyboard_arrow_up keyboard_arrow_down Replace once Replace…" at bounding box center [405, 56] width 262 height 19
click at [340, 56] on span "close" at bounding box center [339, 56] width 8 height 8
click at [336, 57] on input "text" at bounding box center [318, 56] width 51 height 12
click at [498, 56] on div "search have got close keyboard_arrow_up keyboard_arrow_down Replace once Replac…" at bounding box center [405, 56] width 262 height 19
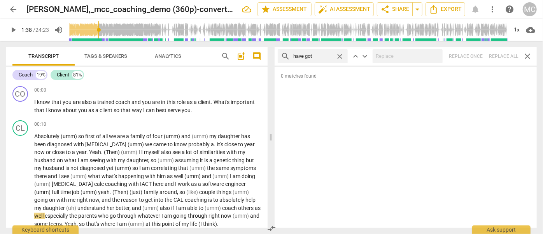
click at [341, 56] on span "close" at bounding box center [339, 56] width 8 height 8
click at [321, 58] on input "text" at bounding box center [318, 56] width 51 height 12
click at [383, 8] on span "share" at bounding box center [384, 9] width 9 height 9
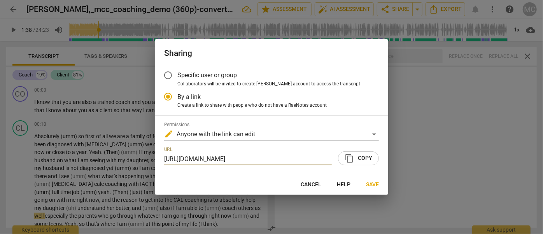
scroll to position [0, 38]
drag, startPoint x: 363, startPoint y: 156, endPoint x: 366, endPoint y: 162, distance: 7.0
click at [363, 156] on span "content_copy Copy" at bounding box center [358, 158] width 28 height 9
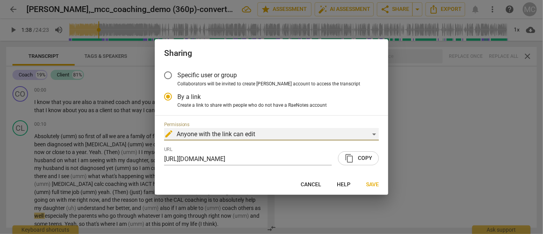
click at [268, 137] on div "edit Anyone with the link can edit" at bounding box center [271, 134] width 215 height 12
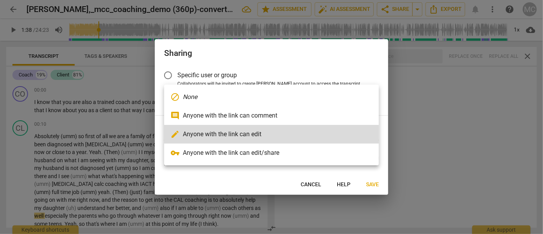
click at [257, 118] on li "comment Anyone with the link can comment" at bounding box center [271, 116] width 215 height 19
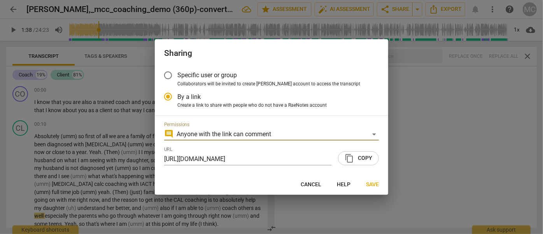
drag, startPoint x: 360, startPoint y: 160, endPoint x: 364, endPoint y: 164, distance: 5.2
click at [360, 160] on span "content_copy Copy" at bounding box center [358, 158] width 28 height 9
click at [373, 184] on span "Save" at bounding box center [372, 185] width 13 height 8
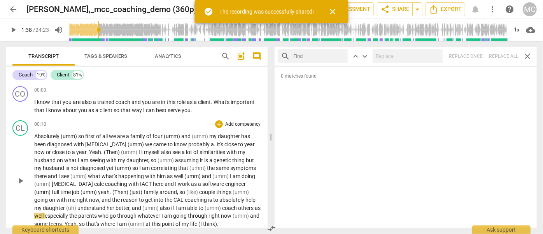
click at [151, 155] on p "Absolutely (umm) so first of all we are a family of four (umm) and (umm) my dau…" at bounding box center [147, 181] width 227 height 96
